Goal: Use online tool/utility

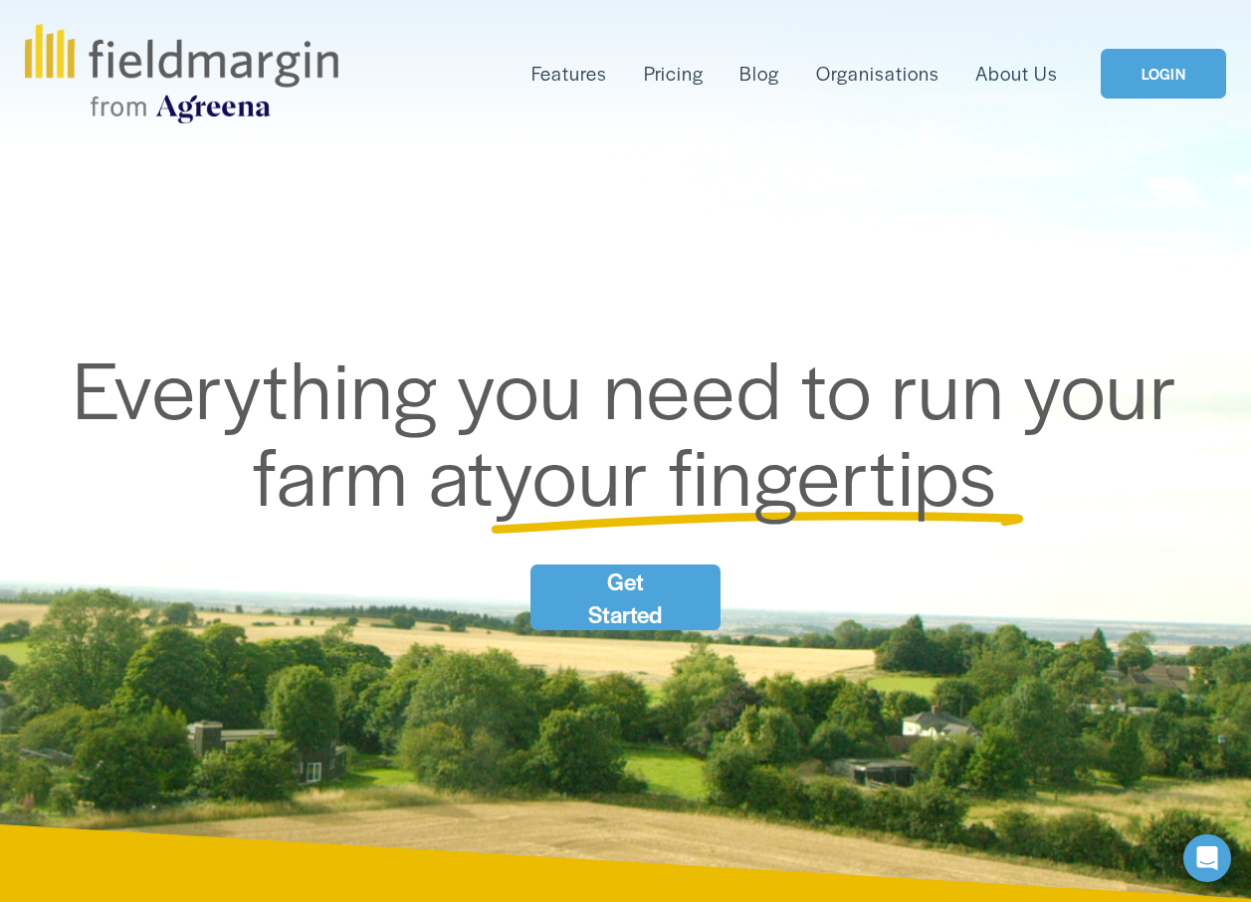
click at [1148, 71] on link "LOGIN" at bounding box center [1163, 74] width 125 height 51
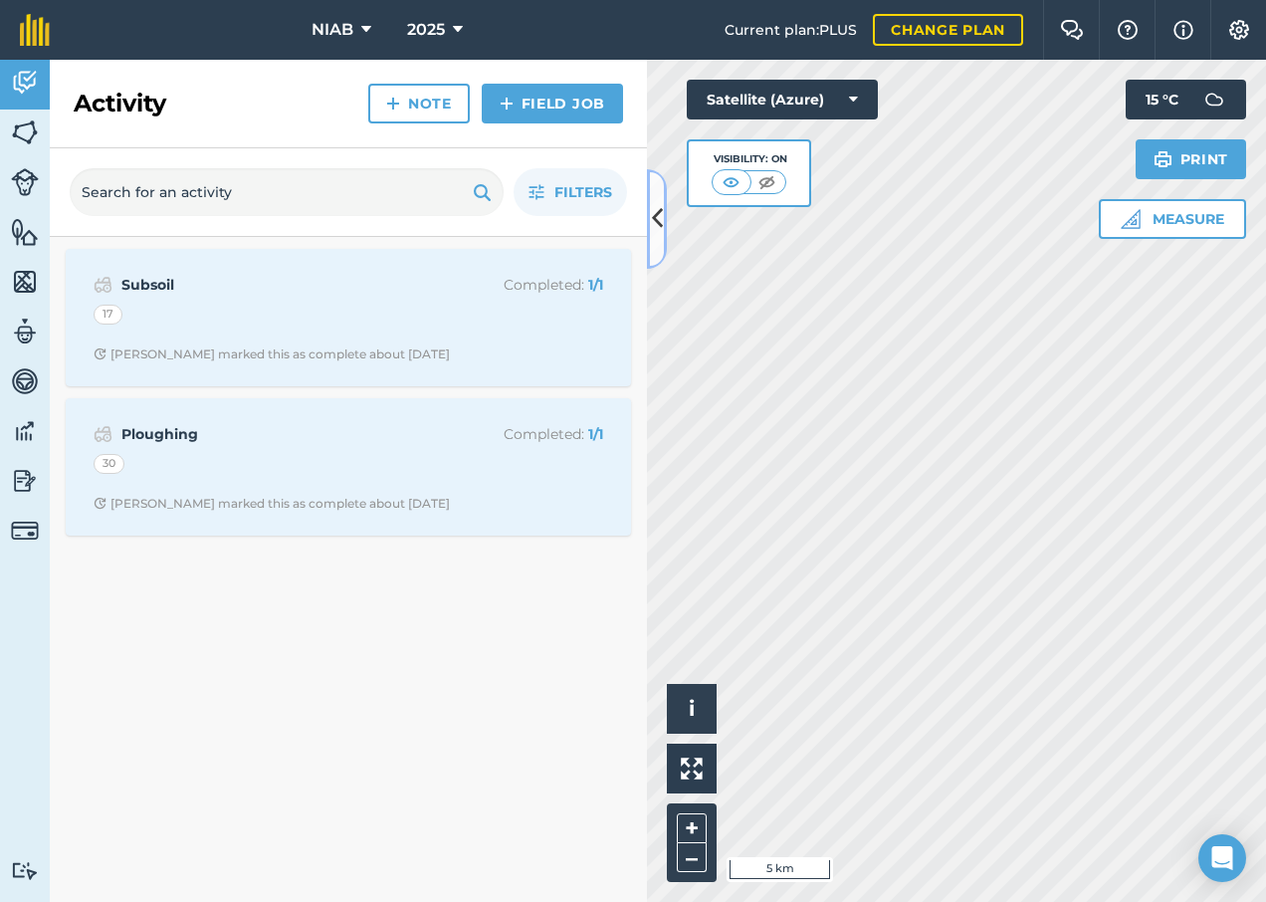
click at [652, 221] on icon at bounding box center [657, 218] width 11 height 35
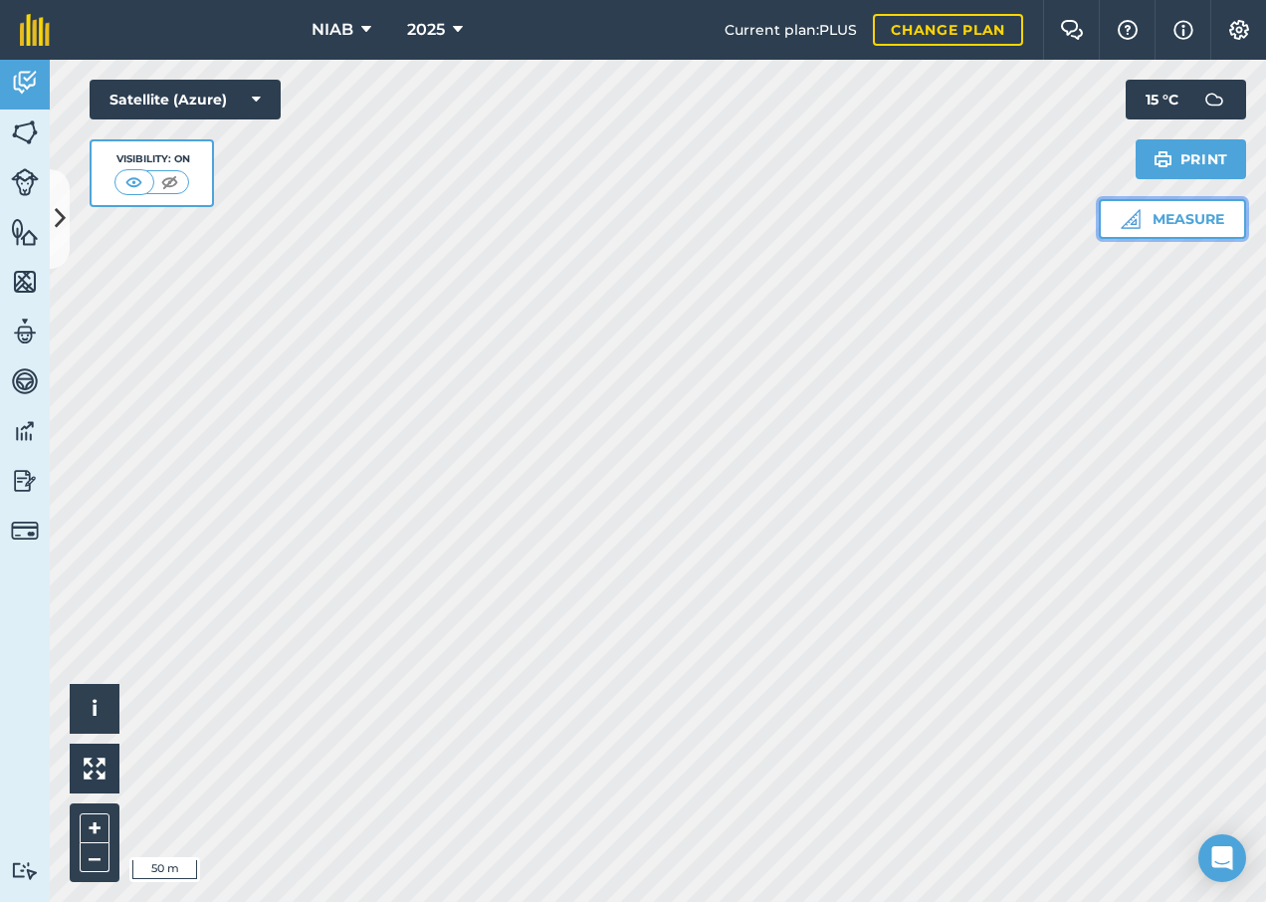
click at [1209, 227] on button "Measure" at bounding box center [1172, 219] width 147 height 40
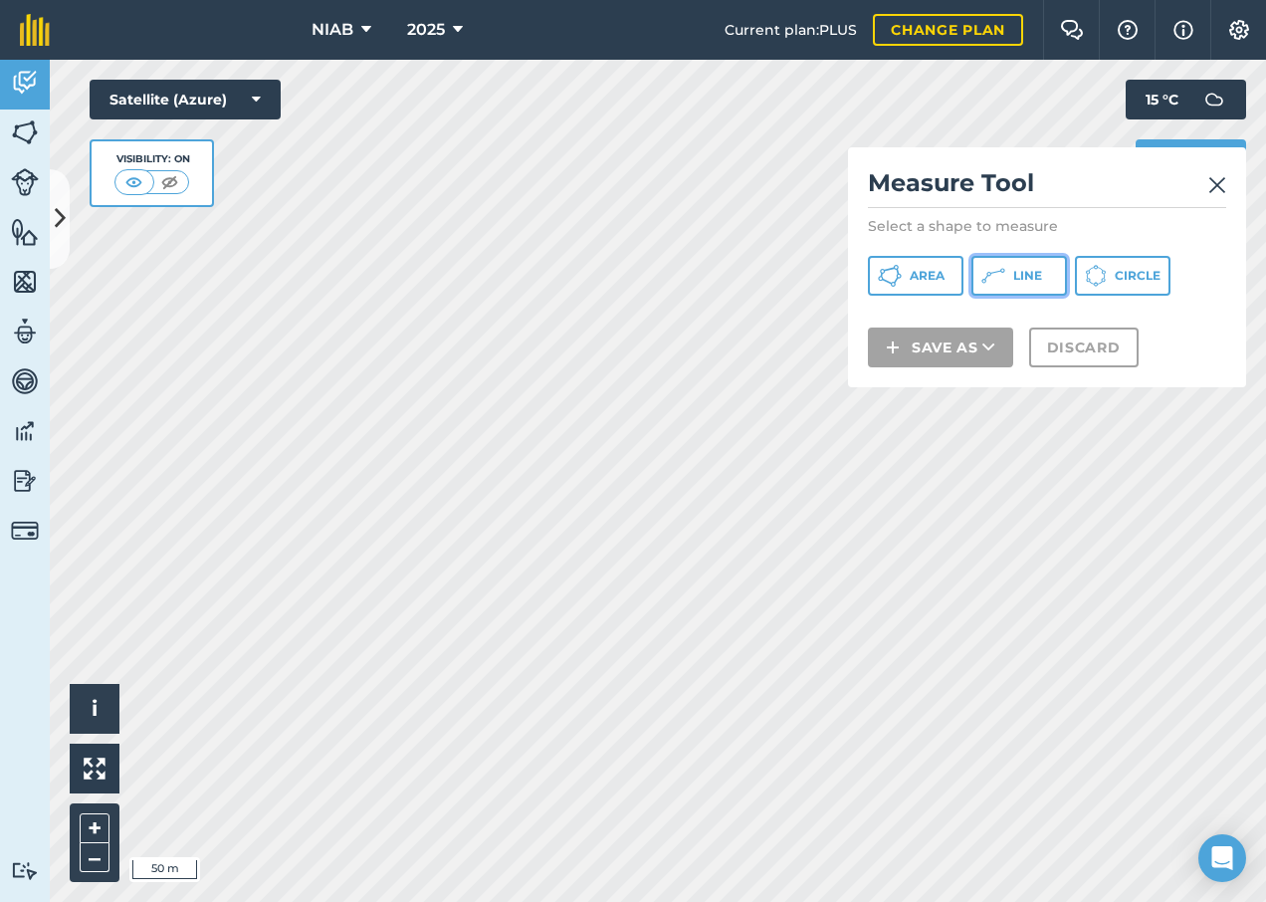
click at [1026, 287] on button "Line" at bounding box center [1019, 276] width 96 height 40
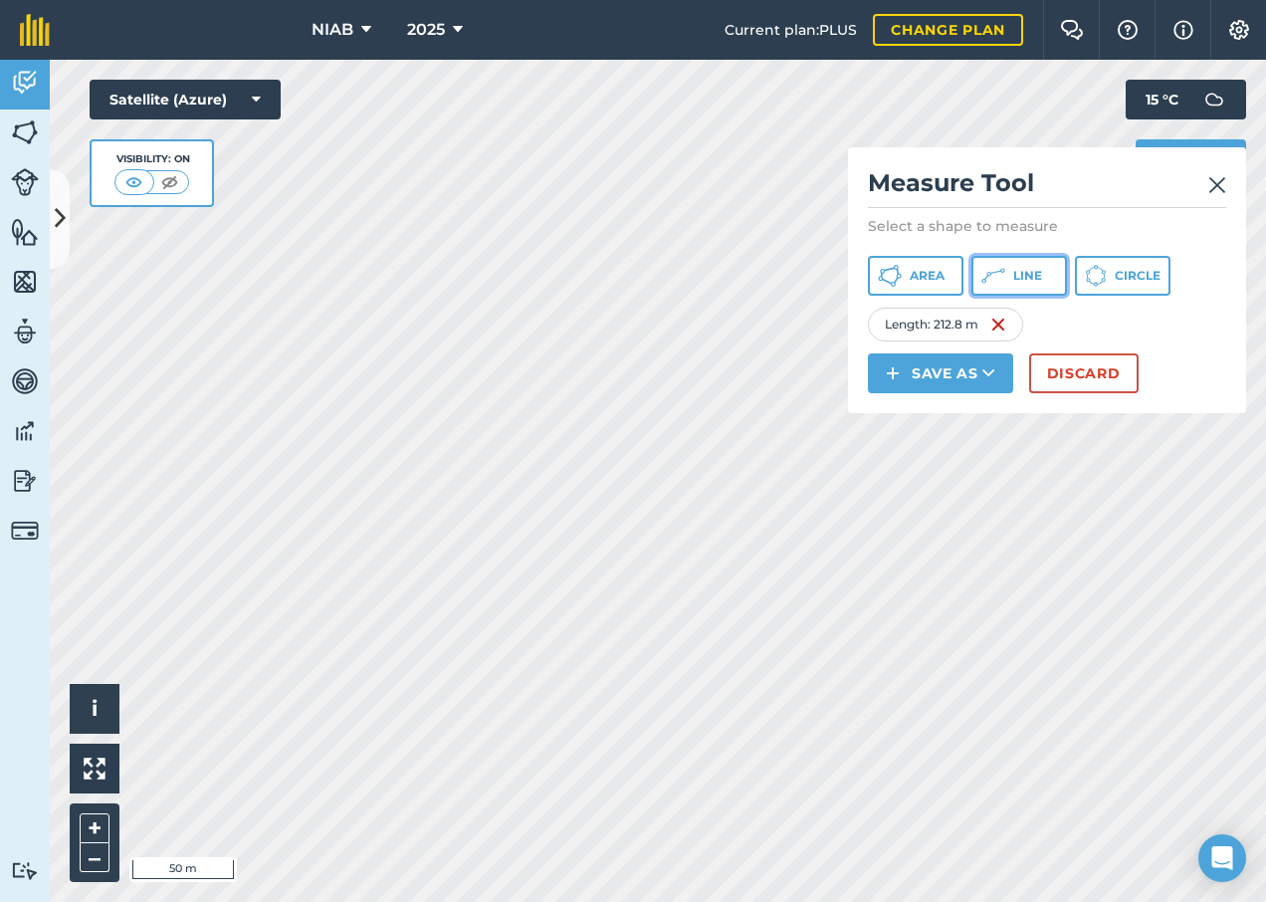
click at [1046, 283] on button "Line" at bounding box center [1019, 276] width 96 height 40
click at [1020, 279] on span "Line" at bounding box center [1027, 276] width 29 height 16
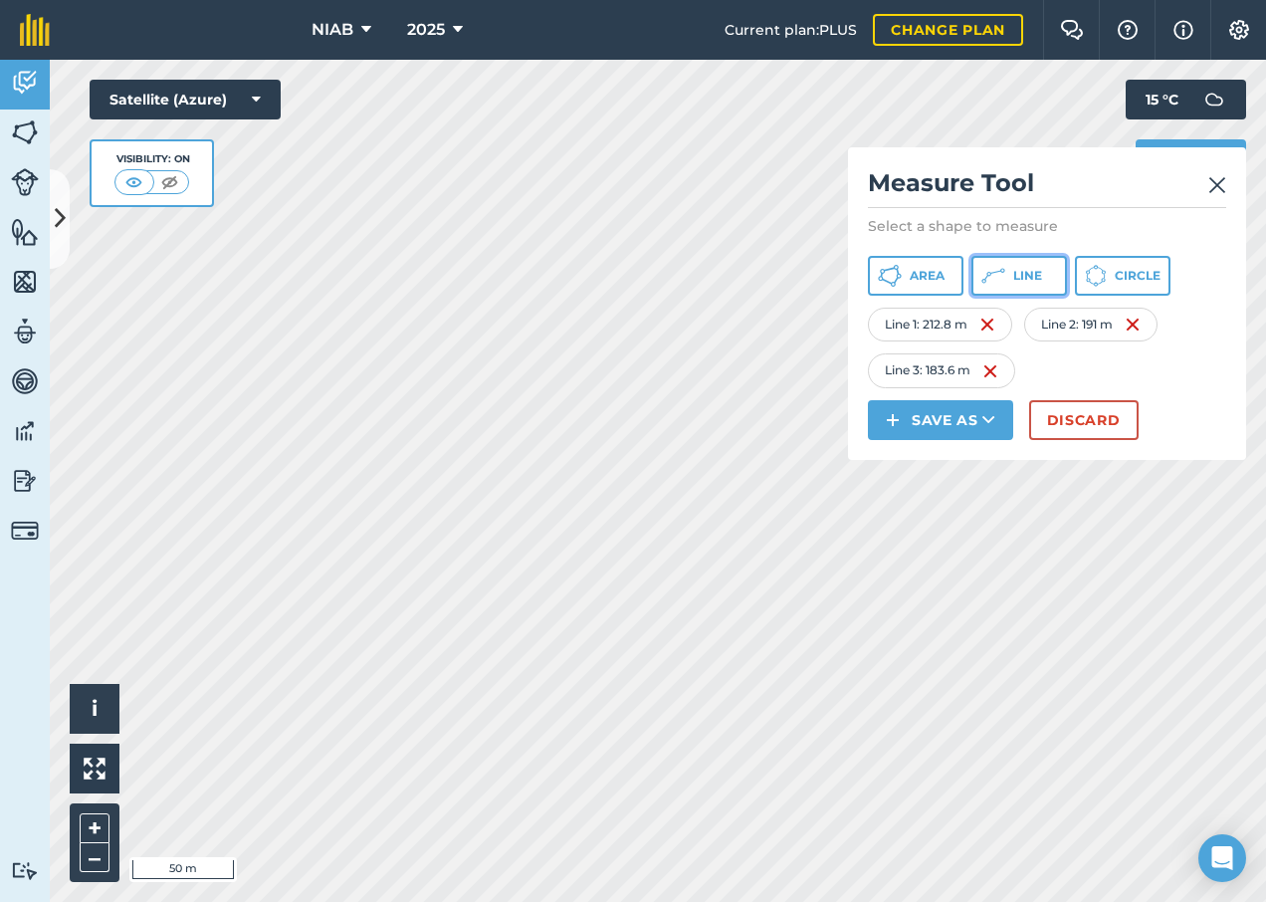
click at [1008, 279] on button "Line" at bounding box center [1019, 276] width 96 height 40
click at [1032, 276] on span "Line" at bounding box center [1027, 276] width 29 height 16
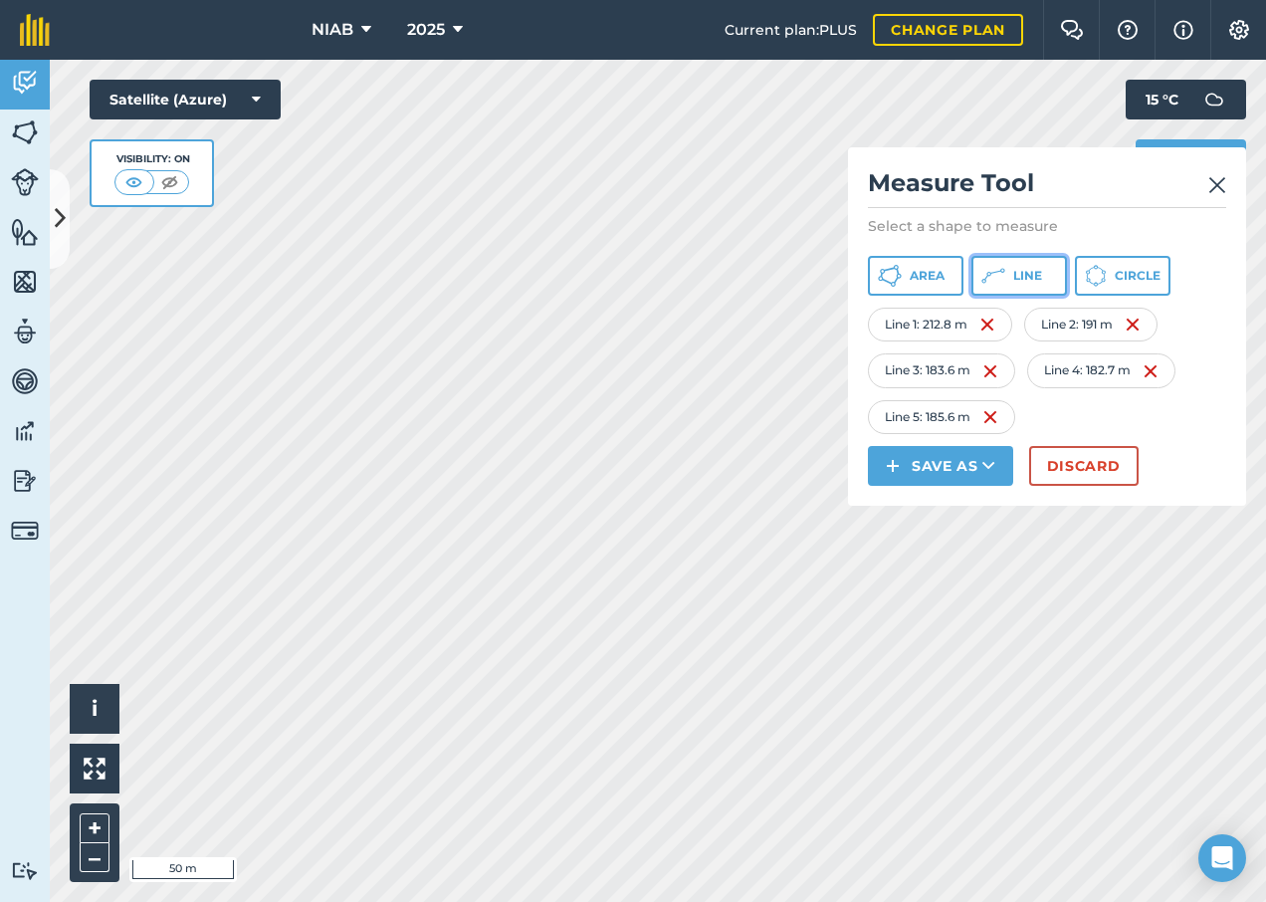
click at [1004, 268] on icon at bounding box center [993, 276] width 24 height 24
click at [1005, 288] on button "Line" at bounding box center [1019, 276] width 96 height 40
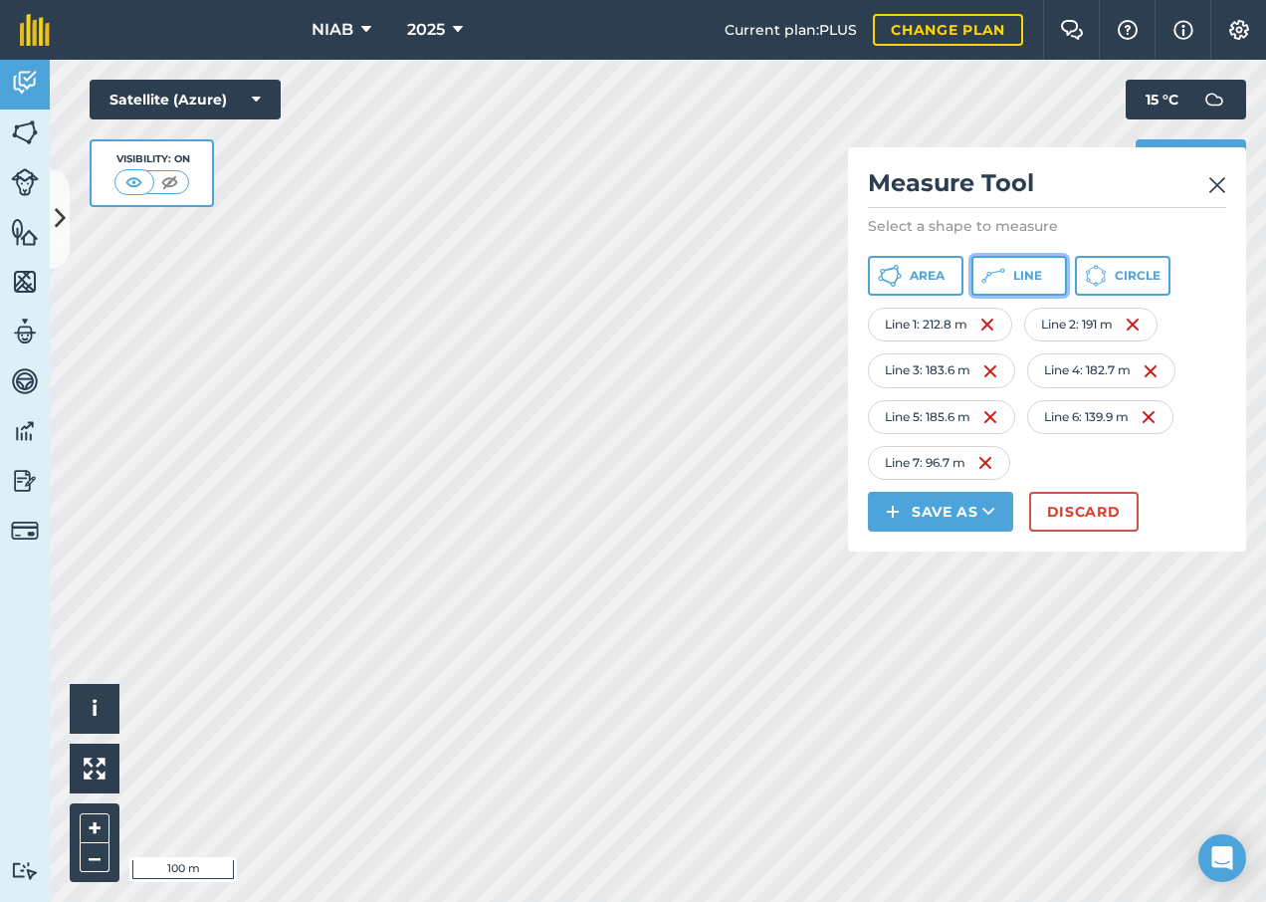
click at [1024, 271] on span "Line" at bounding box center [1027, 276] width 29 height 16
click at [1006, 268] on button "Line" at bounding box center [1019, 276] width 96 height 40
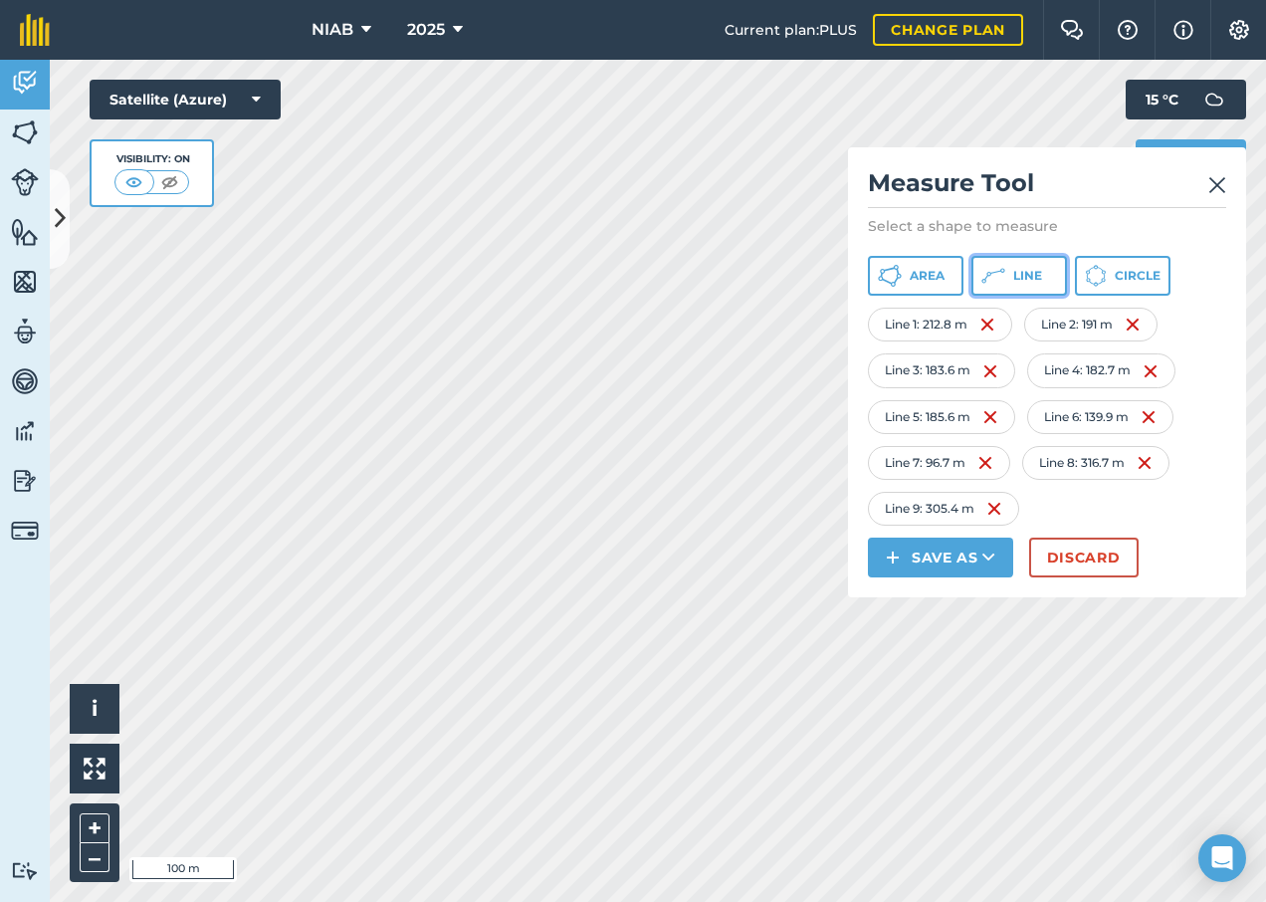
click at [1036, 283] on span "Line" at bounding box center [1027, 276] width 29 height 16
click at [1037, 281] on span "Line" at bounding box center [1027, 276] width 29 height 16
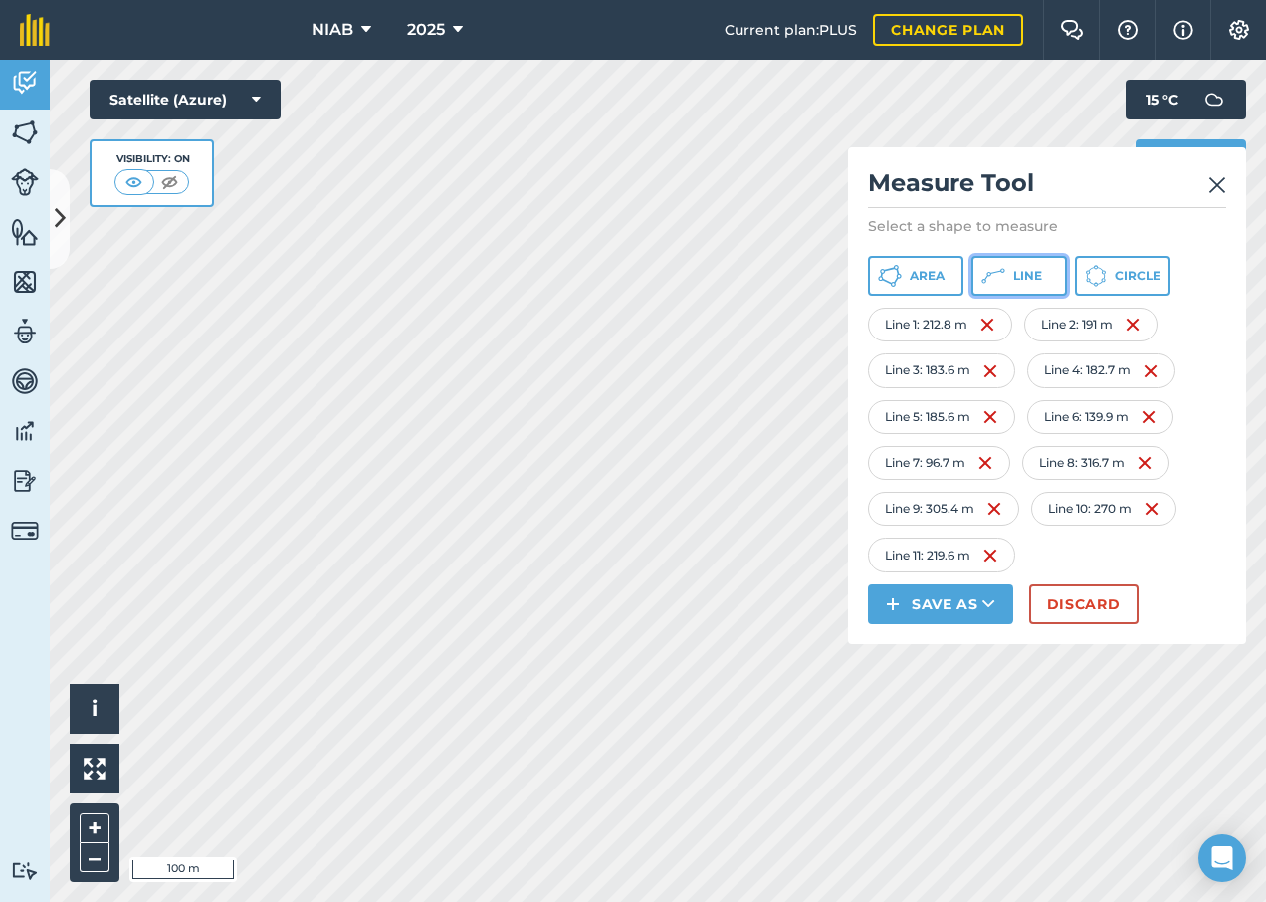
click at [1031, 282] on span "Line" at bounding box center [1027, 276] width 29 height 16
click at [1051, 272] on button "Line" at bounding box center [1019, 276] width 96 height 40
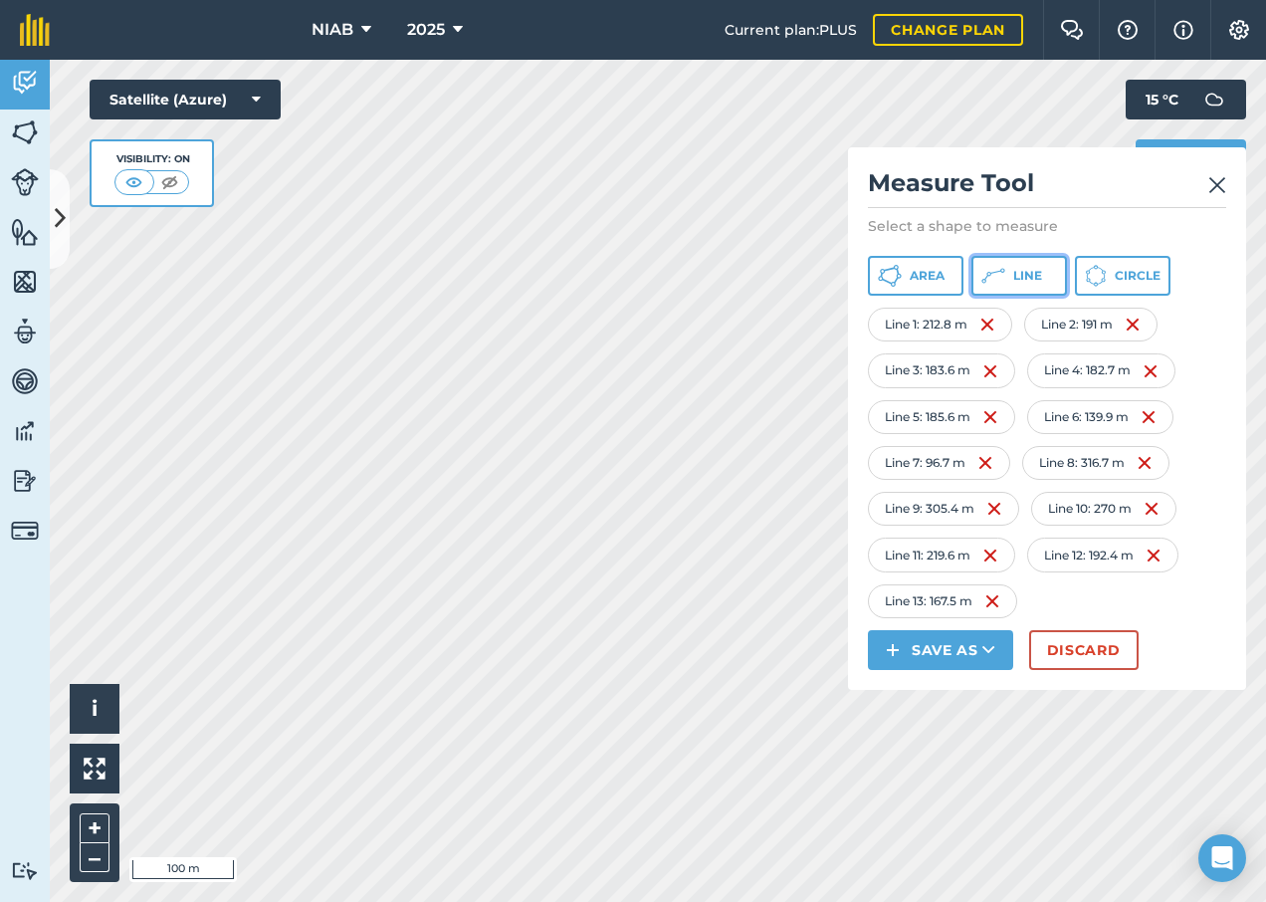
click at [990, 272] on icon at bounding box center [993, 276] width 24 height 24
drag, startPoint x: 1220, startPoint y: 188, endPoint x: 1237, endPoint y: 169, distance: 25.4
click at [1220, 188] on img at bounding box center [1217, 185] width 18 height 24
